Goal: Task Accomplishment & Management: Use online tool/utility

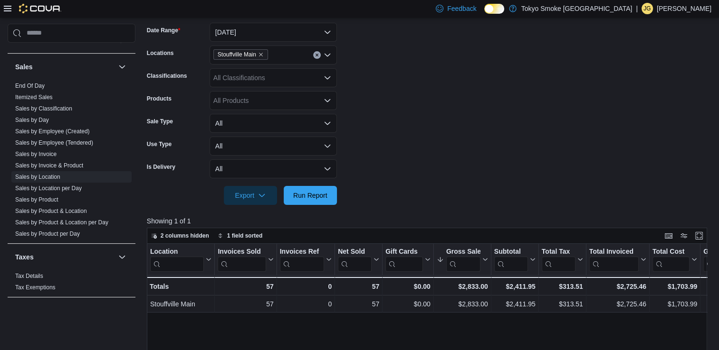
scroll to position [142, 0]
click at [322, 191] on span "Run Report" at bounding box center [310, 194] width 34 height 9
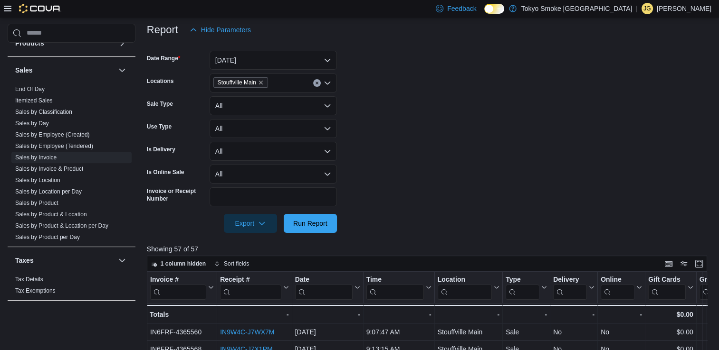
scroll to position [564, 0]
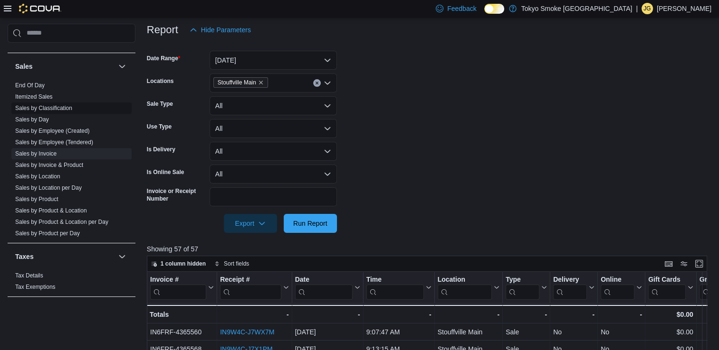
click at [67, 108] on link "Sales by Classification" at bounding box center [43, 108] width 57 height 7
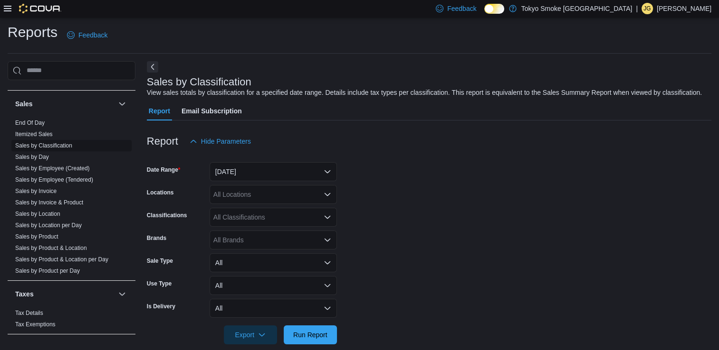
scroll to position [15, 0]
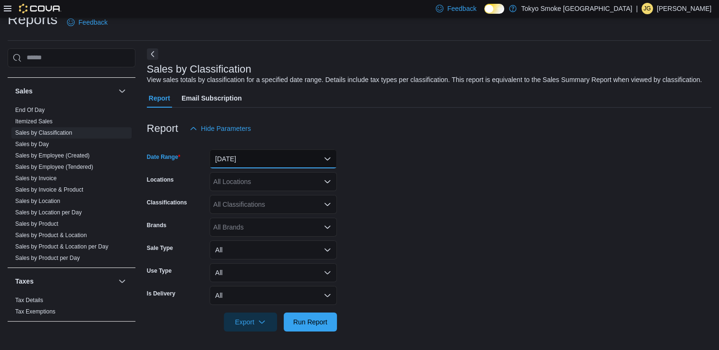
click at [247, 157] on button "Yesterday" at bounding box center [272, 159] width 127 height 19
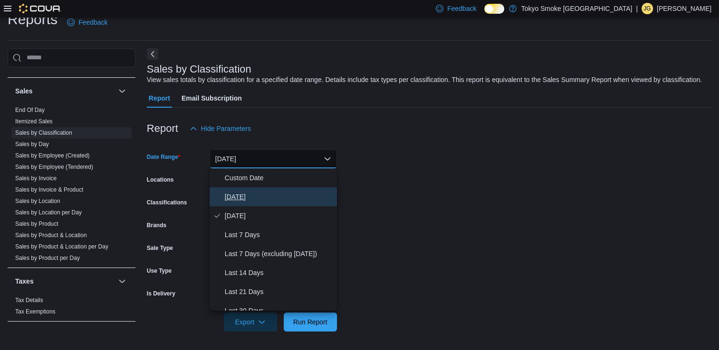
click at [252, 204] on button "[DATE]" at bounding box center [272, 197] width 127 height 19
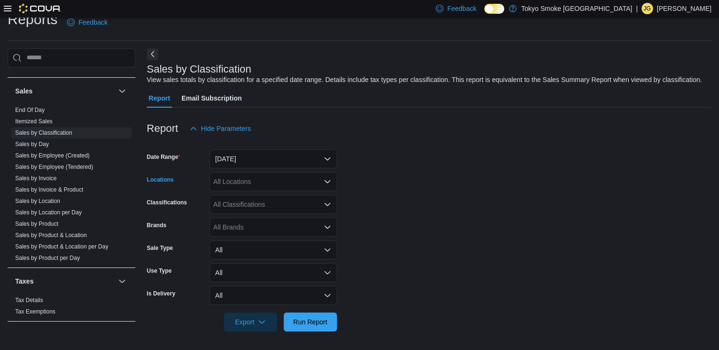
click at [265, 179] on div "All Locations" at bounding box center [272, 181] width 127 height 19
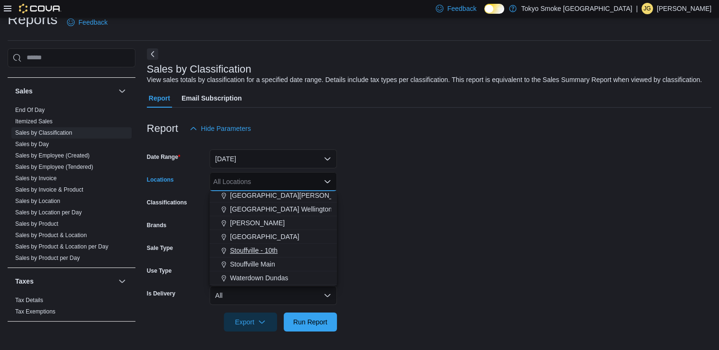
scroll to position [151, 0]
click at [259, 264] on span "Stouffville Main" at bounding box center [252, 267] width 45 height 9
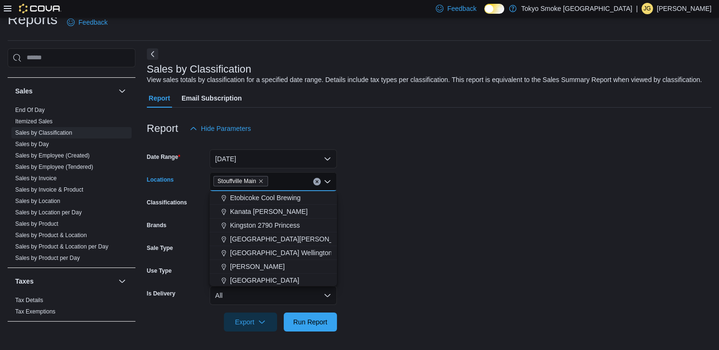
scroll to position [111, 0]
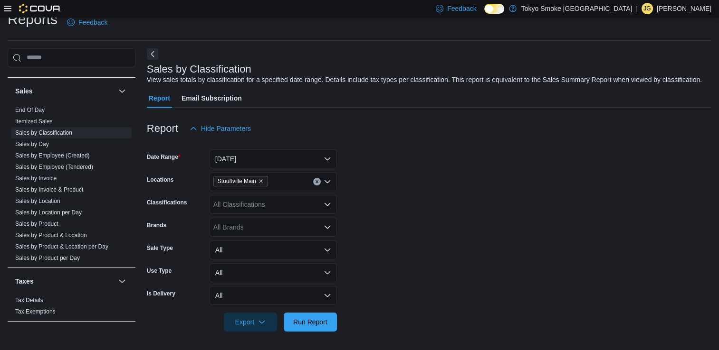
click at [397, 181] on form "Date Range Today Locations Stouffville Main Classifications All Classifications…" at bounding box center [429, 235] width 564 height 194
click at [317, 319] on span "Run Report" at bounding box center [310, 321] width 34 height 9
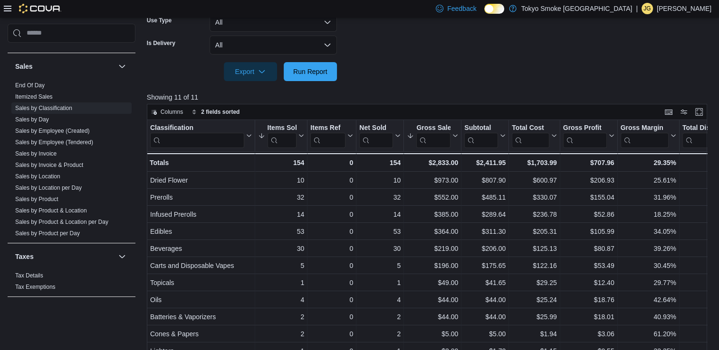
scroll to position [307, 0]
